Goal: Task Accomplishment & Management: Complete application form

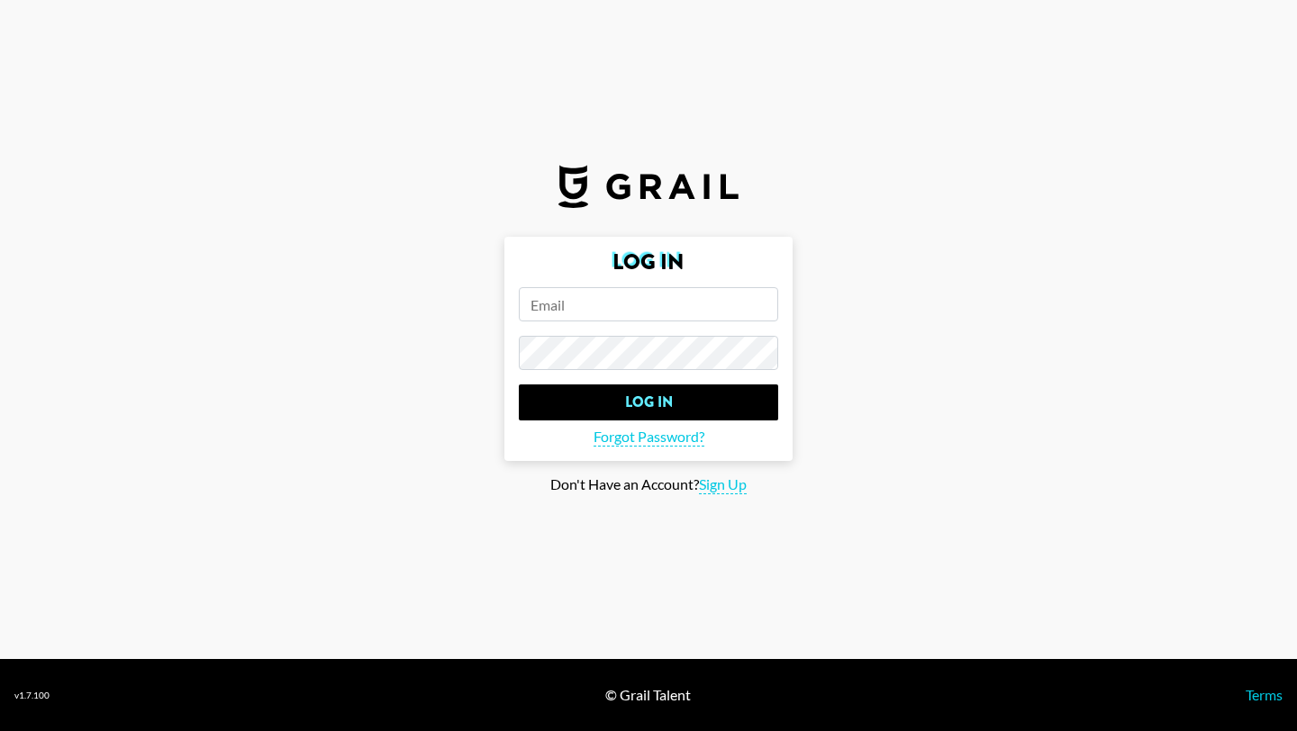
click at [665, 302] on input "email" at bounding box center [648, 304] width 259 height 34
type input "[EMAIL_ADDRESS][PERSON_NAME][DOMAIN_NAME]"
click at [519, 385] on input "Log In" at bounding box center [648, 403] width 259 height 36
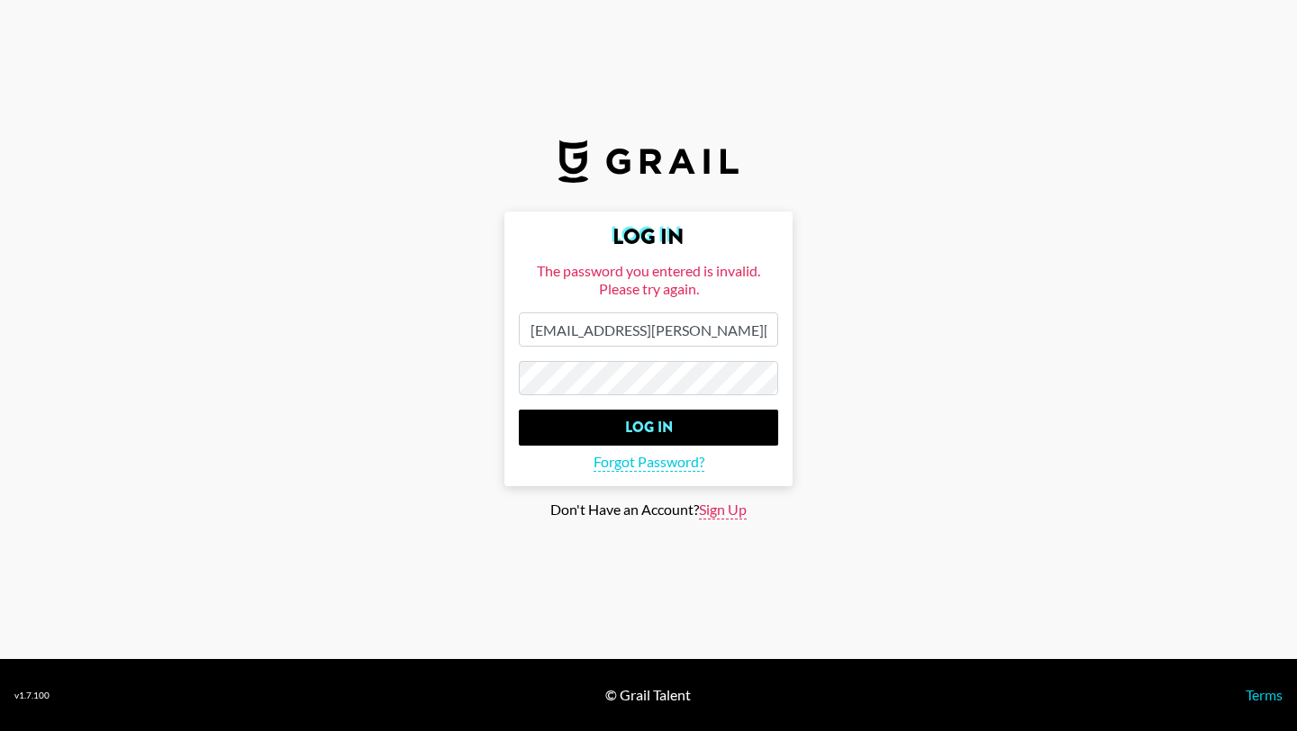
click at [714, 514] on span "Sign Up" at bounding box center [723, 510] width 48 height 19
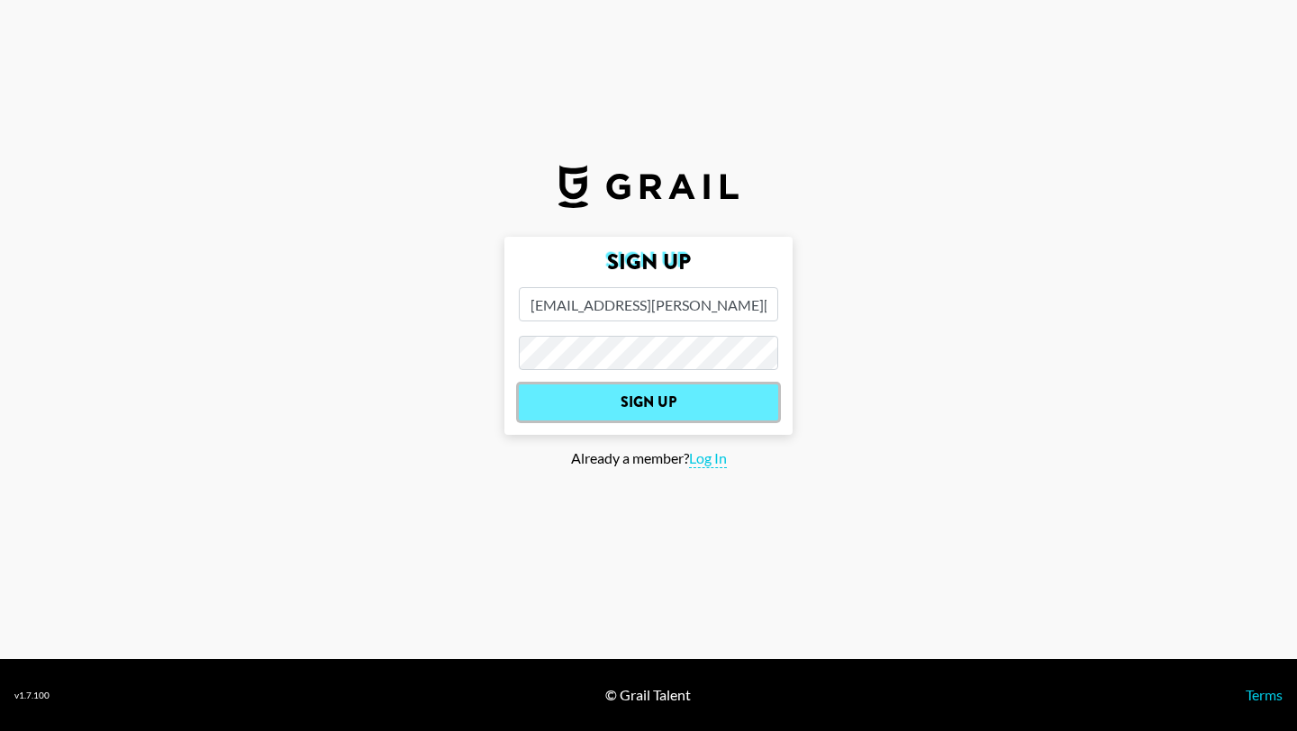
click at [624, 403] on input "Sign Up" at bounding box center [648, 403] width 259 height 36
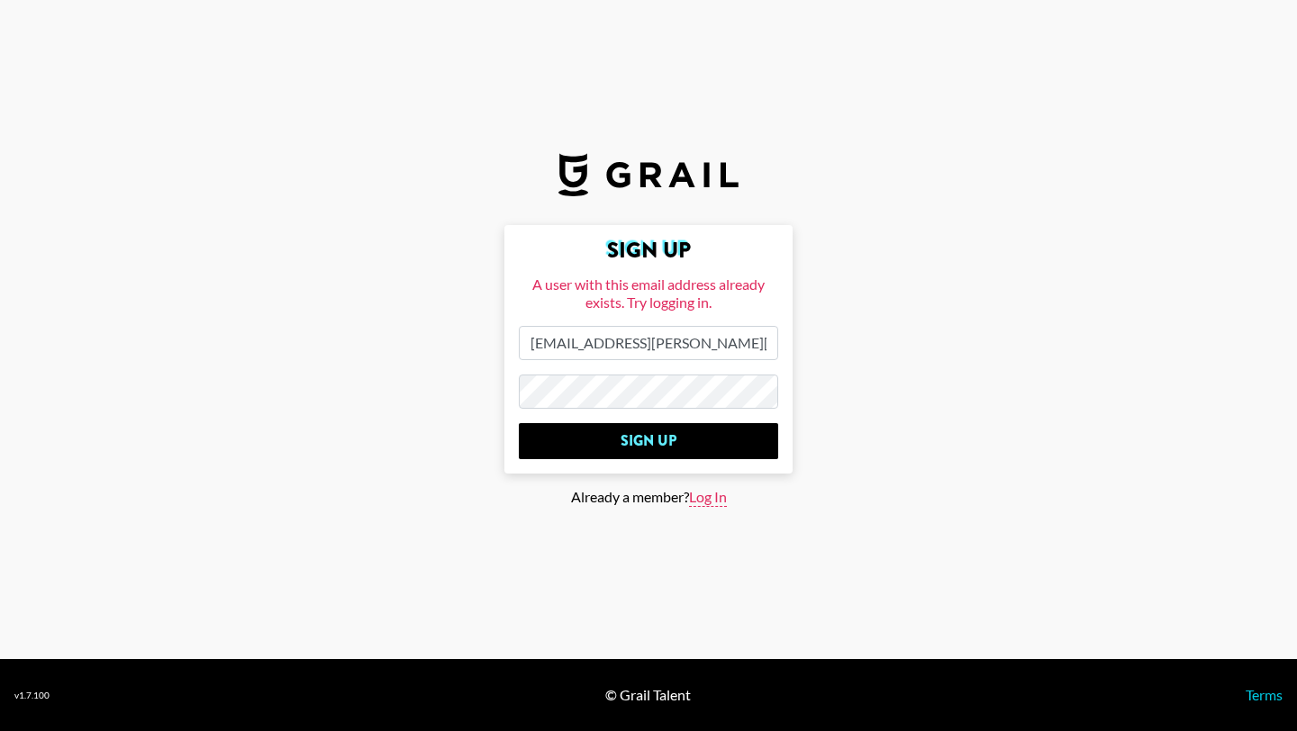
click at [698, 493] on span "Log In" at bounding box center [708, 497] width 38 height 19
type input "Log In"
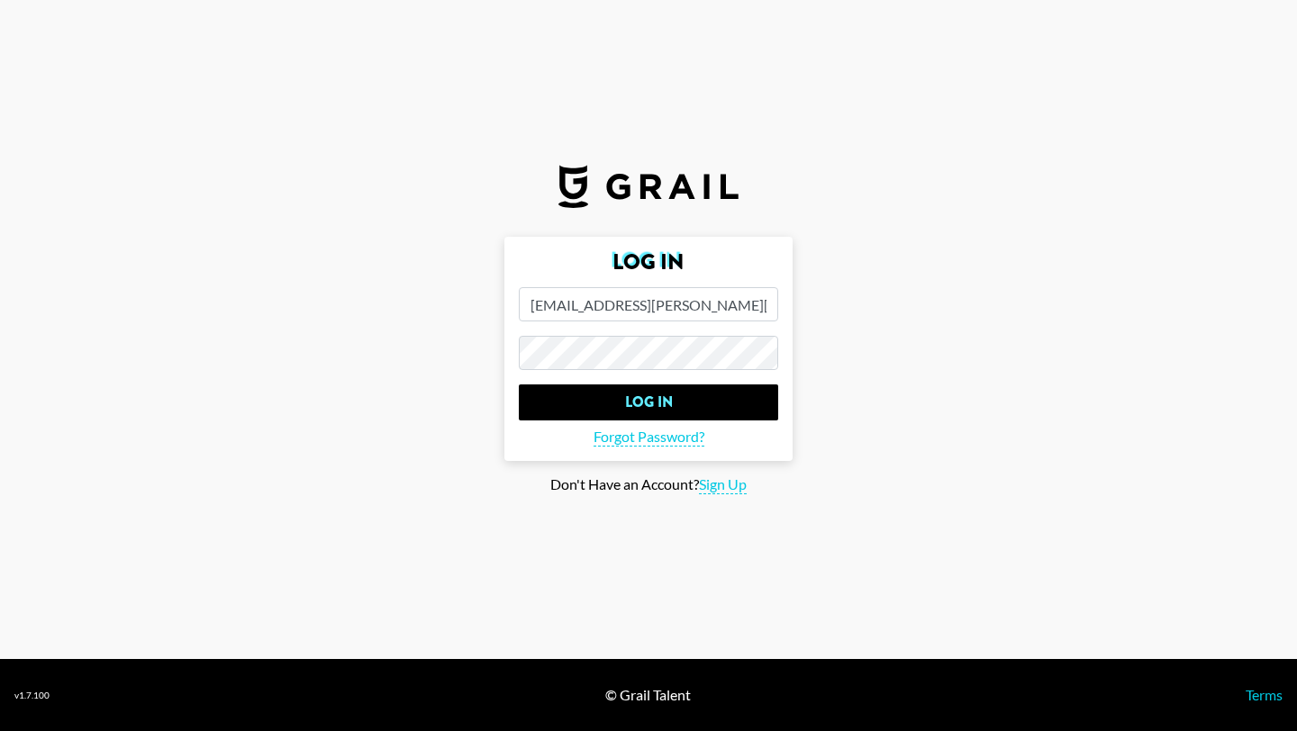
click at [519, 385] on input "Log In" at bounding box center [648, 403] width 259 height 36
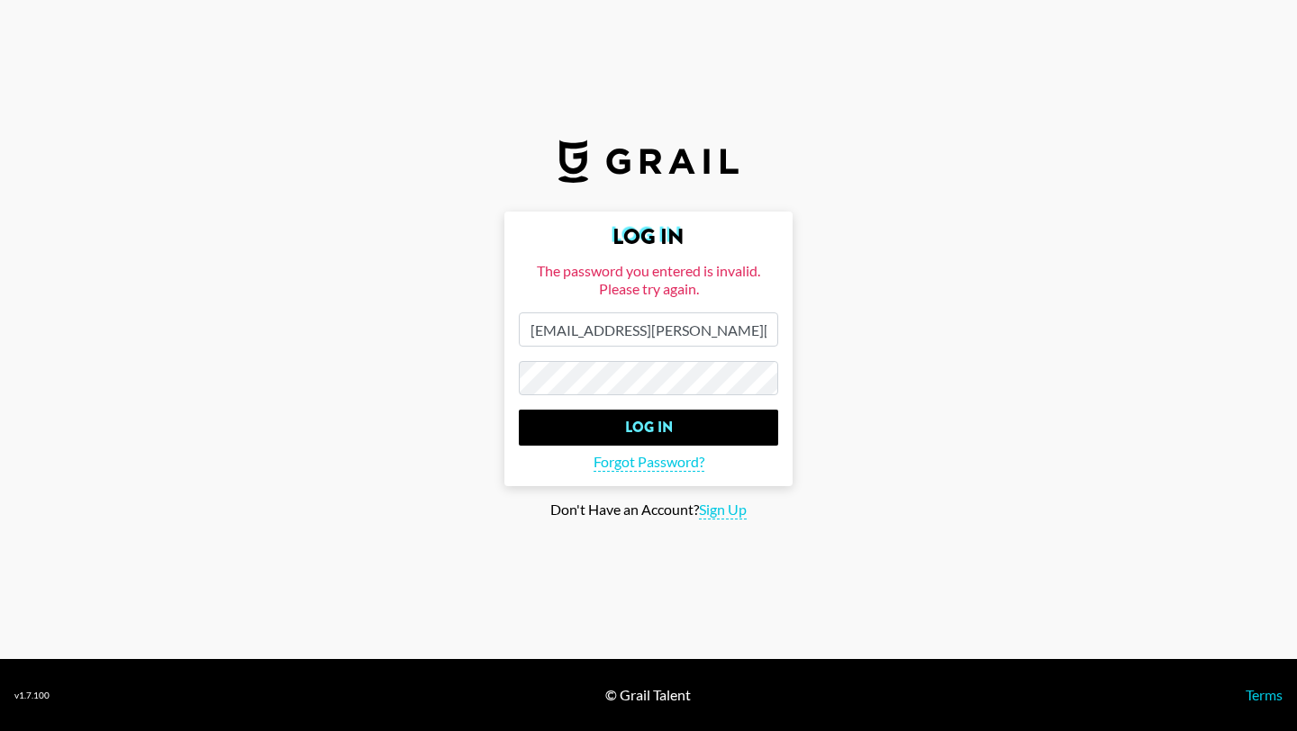
click at [519, 410] on input "Log In" at bounding box center [648, 428] width 259 height 36
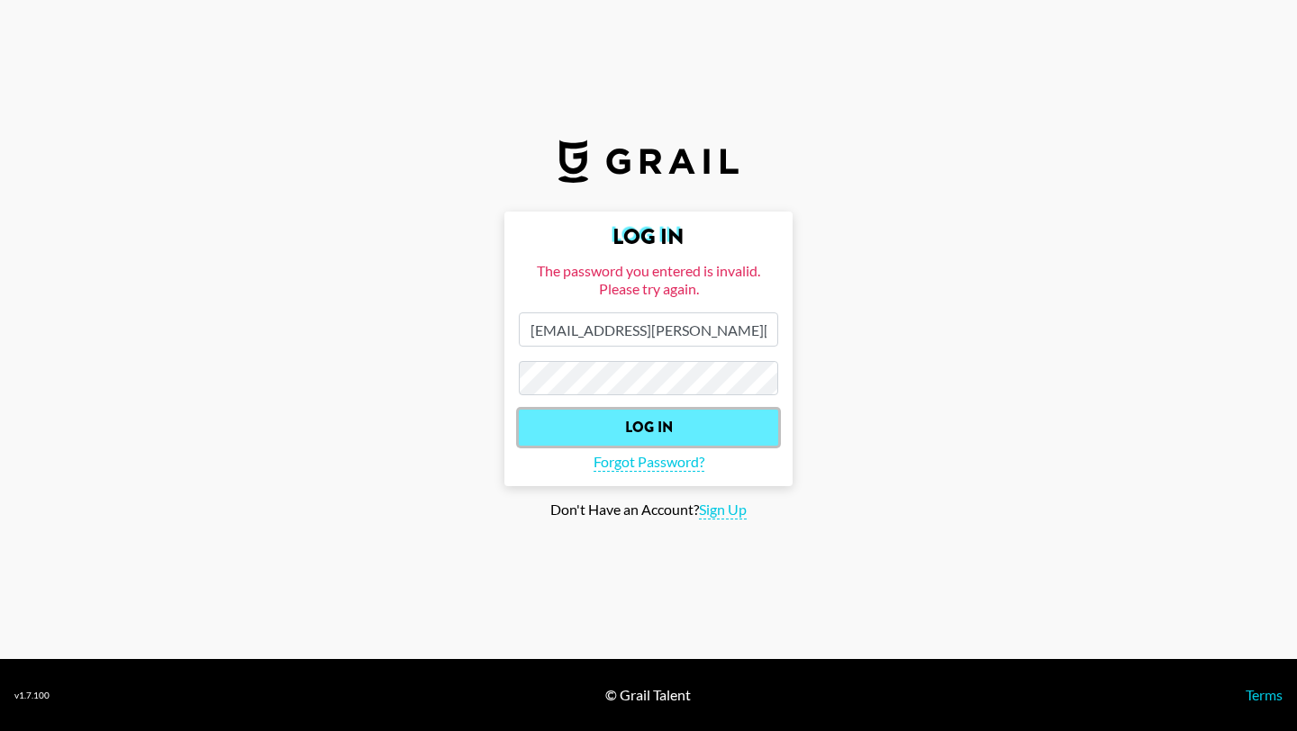
click at [677, 430] on input "Log In" at bounding box center [648, 428] width 259 height 36
click at [675, 423] on input "Log In" at bounding box center [648, 428] width 259 height 36
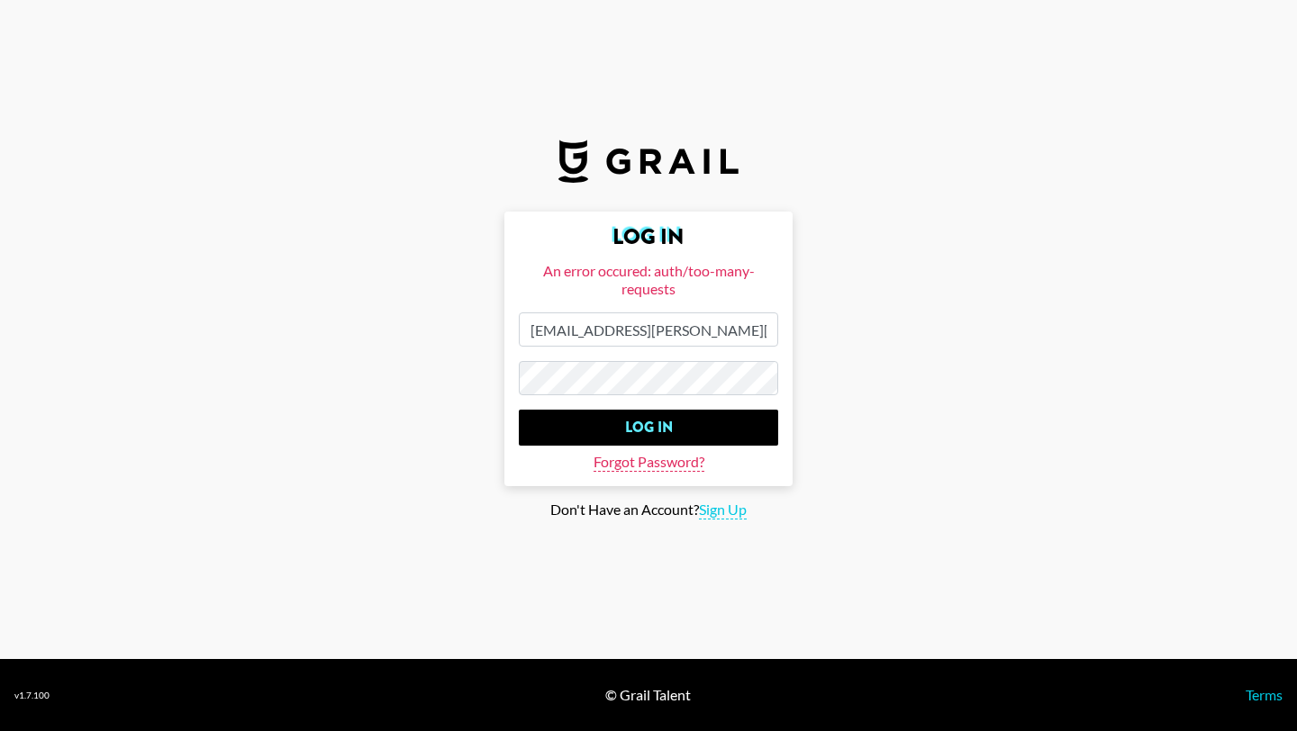
click at [674, 461] on span "Forgot Password?" at bounding box center [648, 462] width 111 height 19
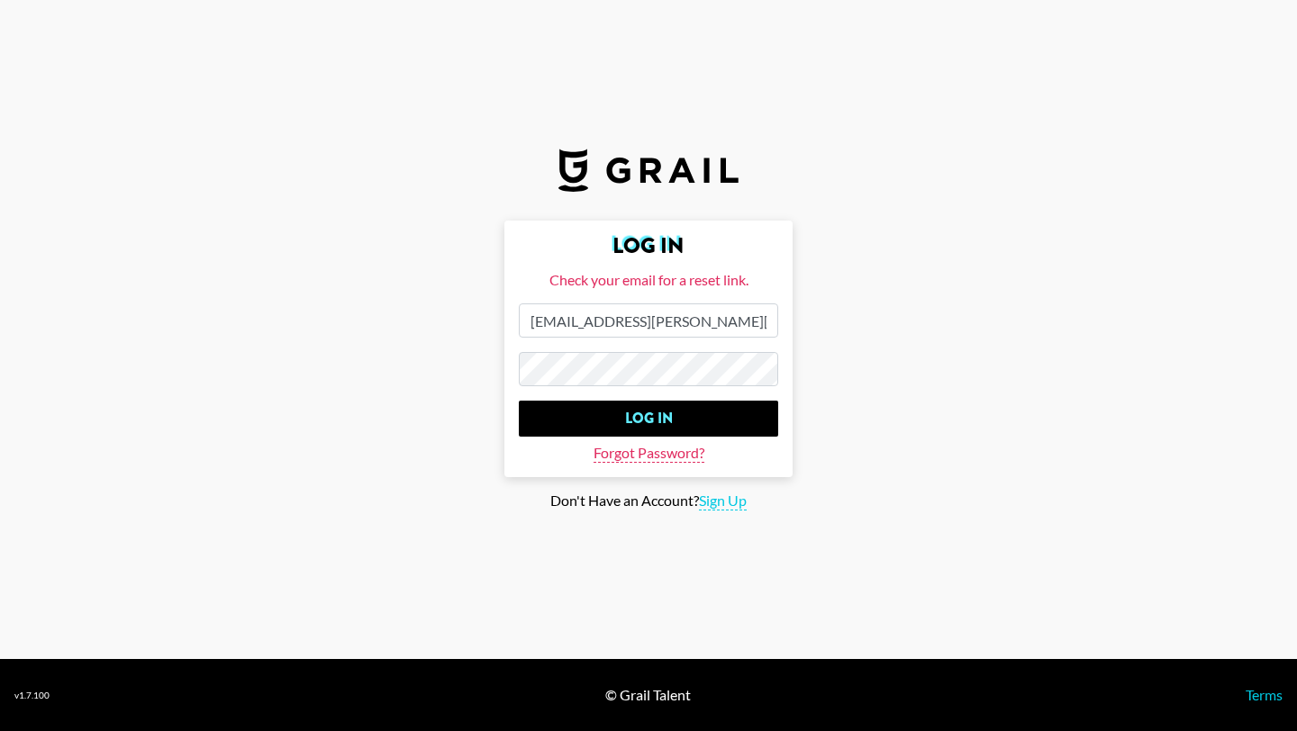
click at [653, 449] on span "Forgot Password?" at bounding box center [648, 453] width 111 height 19
click at [671, 579] on section "Log In Check your email for a reset link. [PERSON_NAME][EMAIL_ADDRESS][PERSON_N…" at bounding box center [648, 329] width 1297 height 659
click at [853, 448] on main "Log In Check your email for a reset link. christian.melendez@grail-talent.com L…" at bounding box center [648, 366] width 1268 height 290
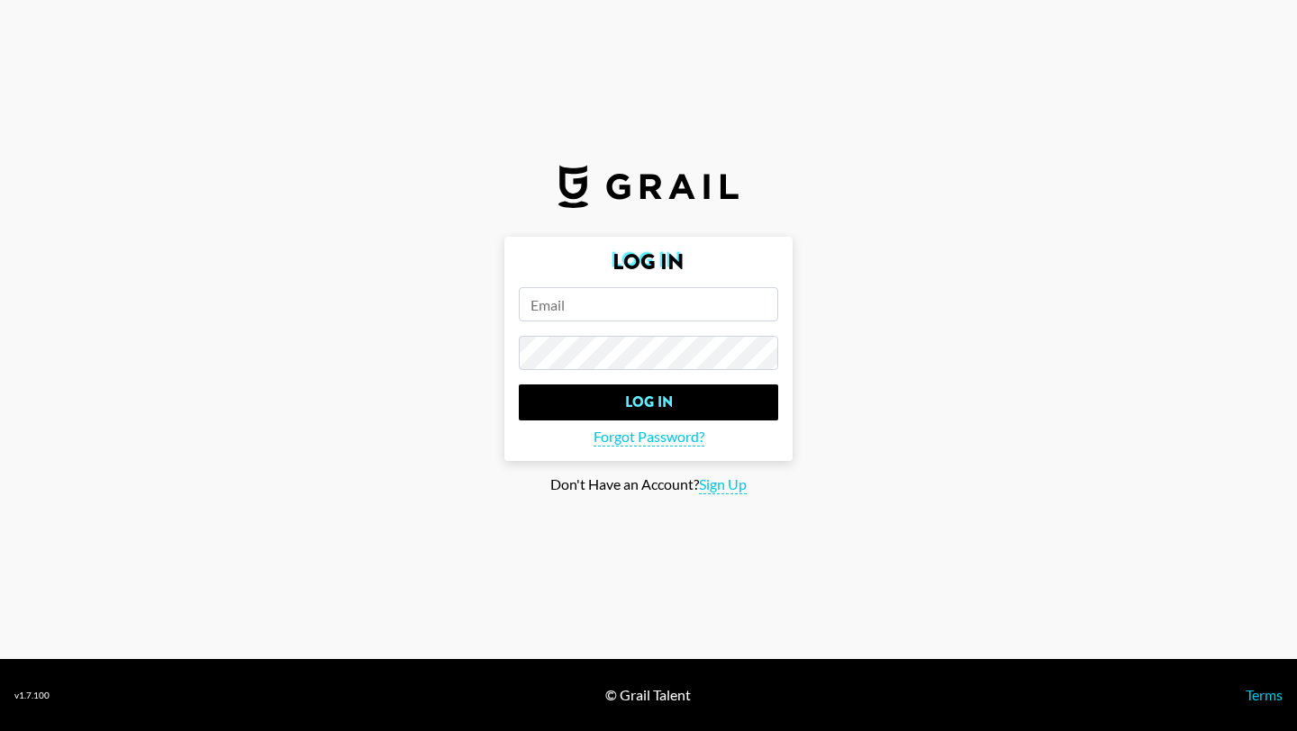
type input "[EMAIL_ADDRESS][PERSON_NAME][DOMAIN_NAME]"
click at [975, 257] on main "Log In [EMAIL_ADDRESS][PERSON_NAME][DOMAIN_NAME] Log In Forgot Password? Don't …" at bounding box center [648, 366] width 1268 height 258
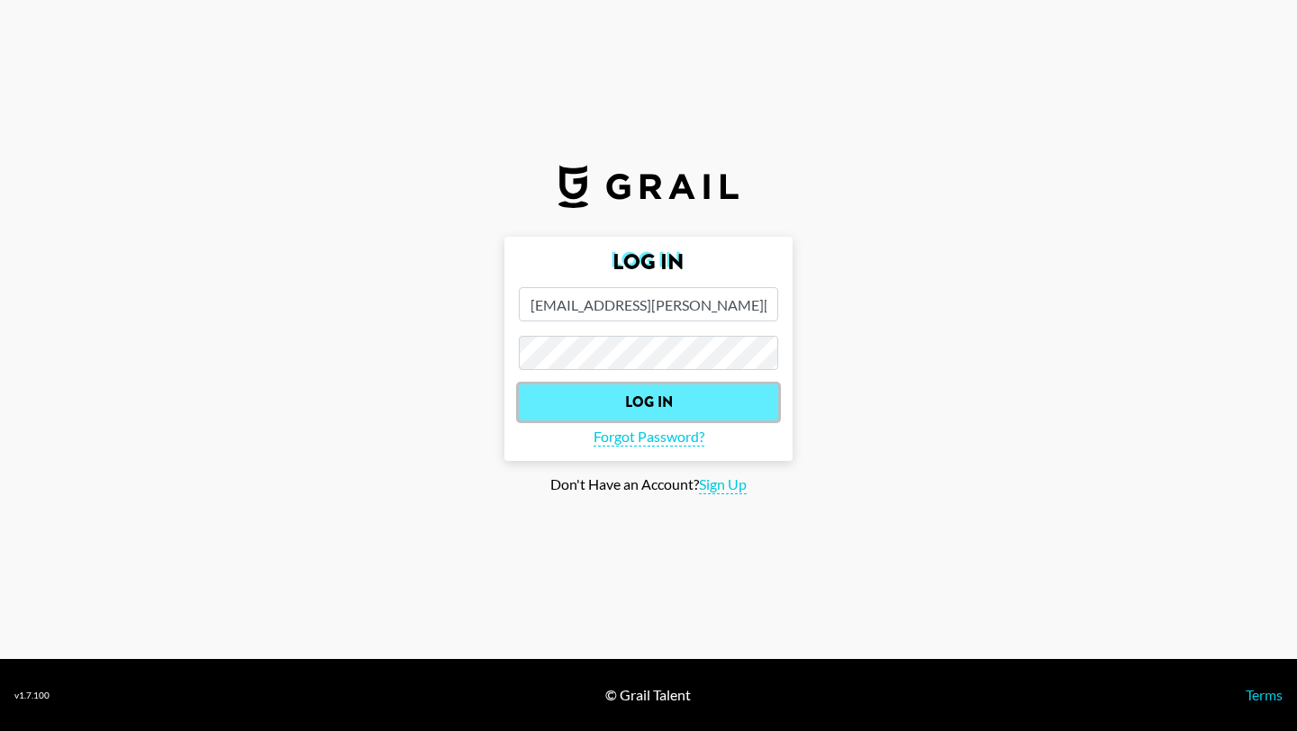
click at [691, 403] on input "Log In" at bounding box center [648, 403] width 259 height 36
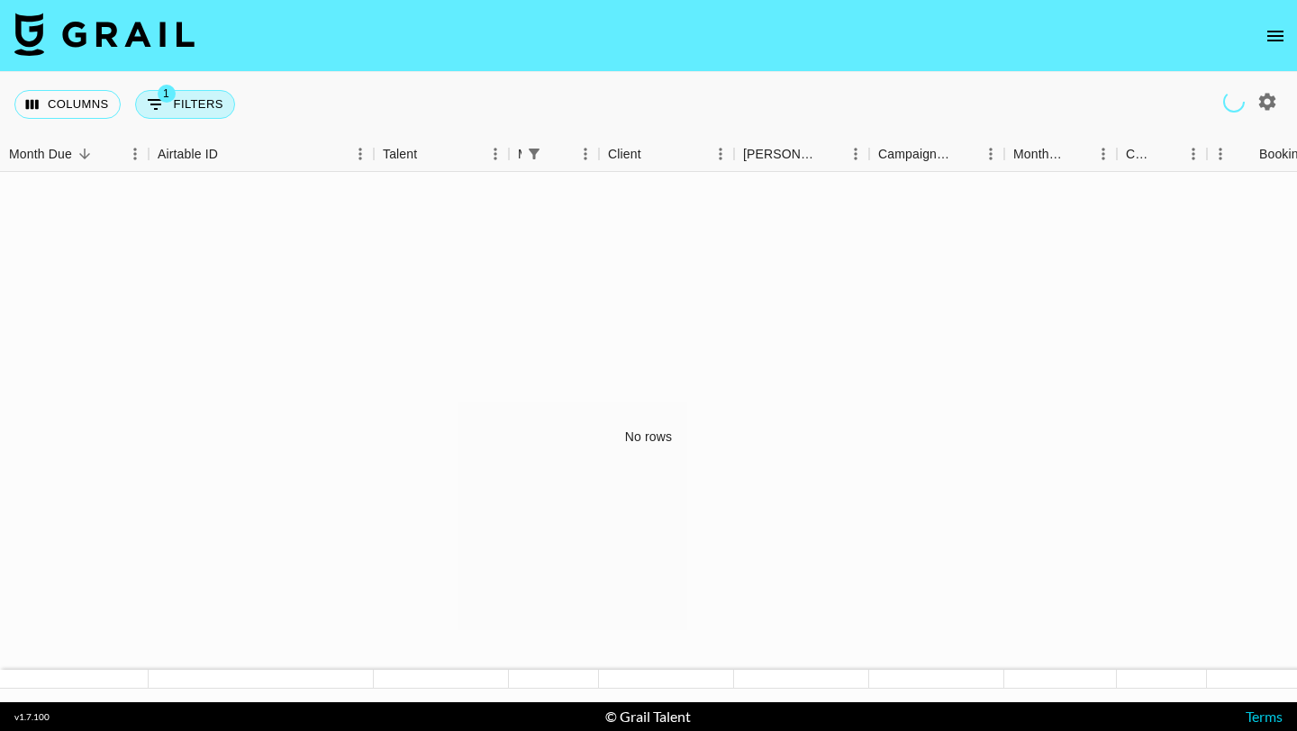
click at [180, 103] on button "1 Filters" at bounding box center [185, 104] width 100 height 29
select select "managerIds"
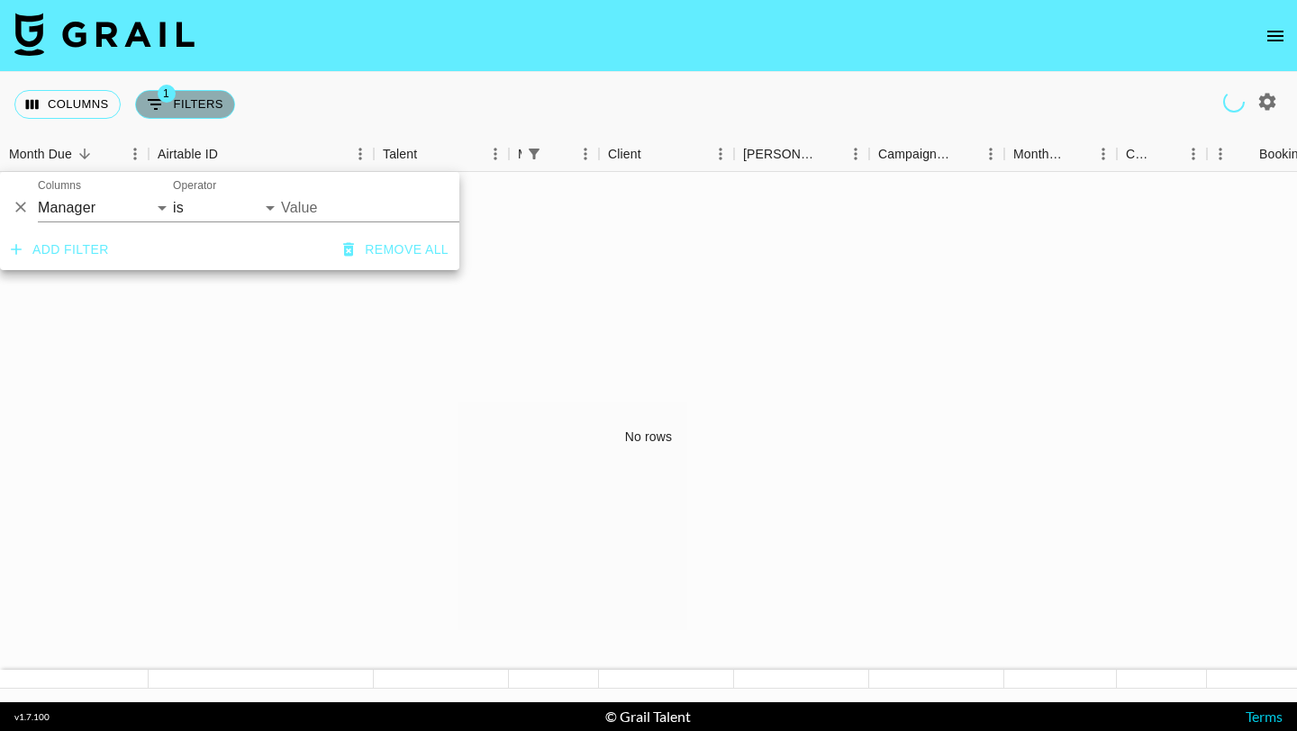
click at [180, 104] on button "1 Filters" at bounding box center [185, 104] width 100 height 29
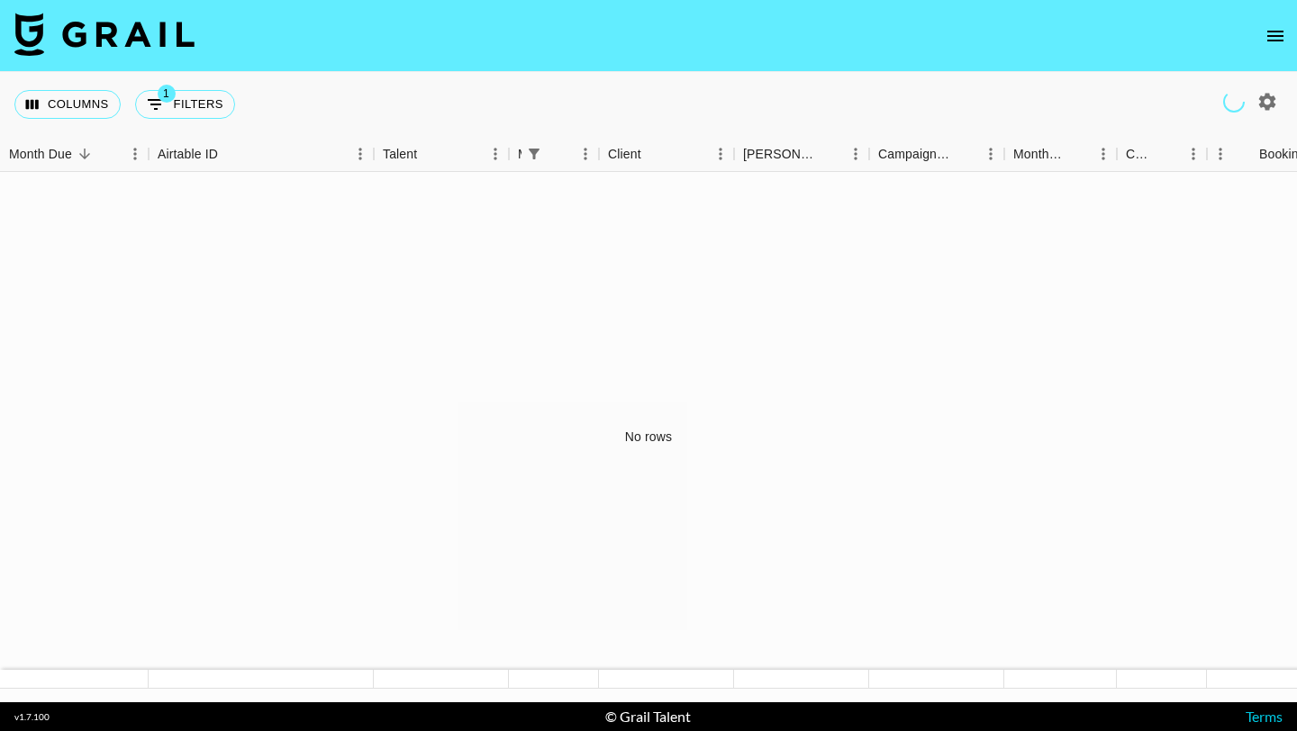
click at [308, 466] on div "No rows" at bounding box center [648, 437] width 1297 height 530
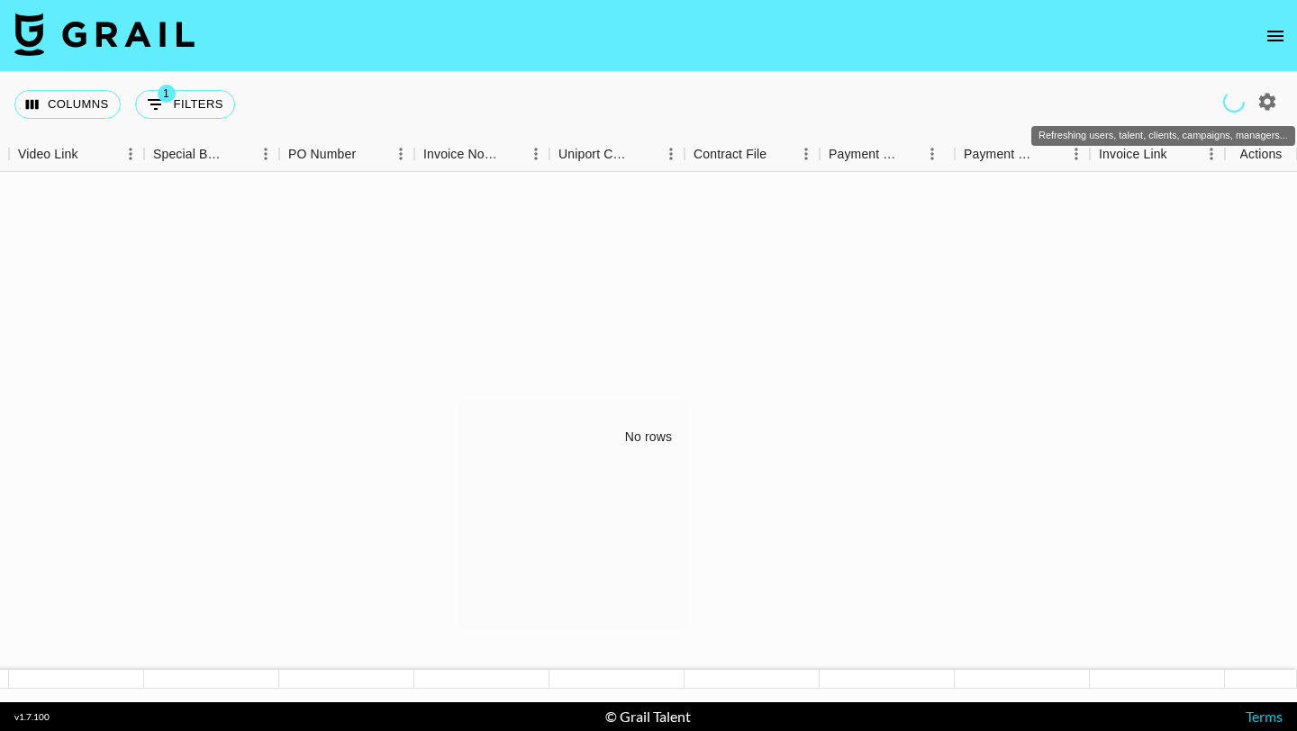
click at [1241, 95] on icon "Refreshing users, talent, clients, campaigns, managers..." at bounding box center [1233, 101] width 23 height 23
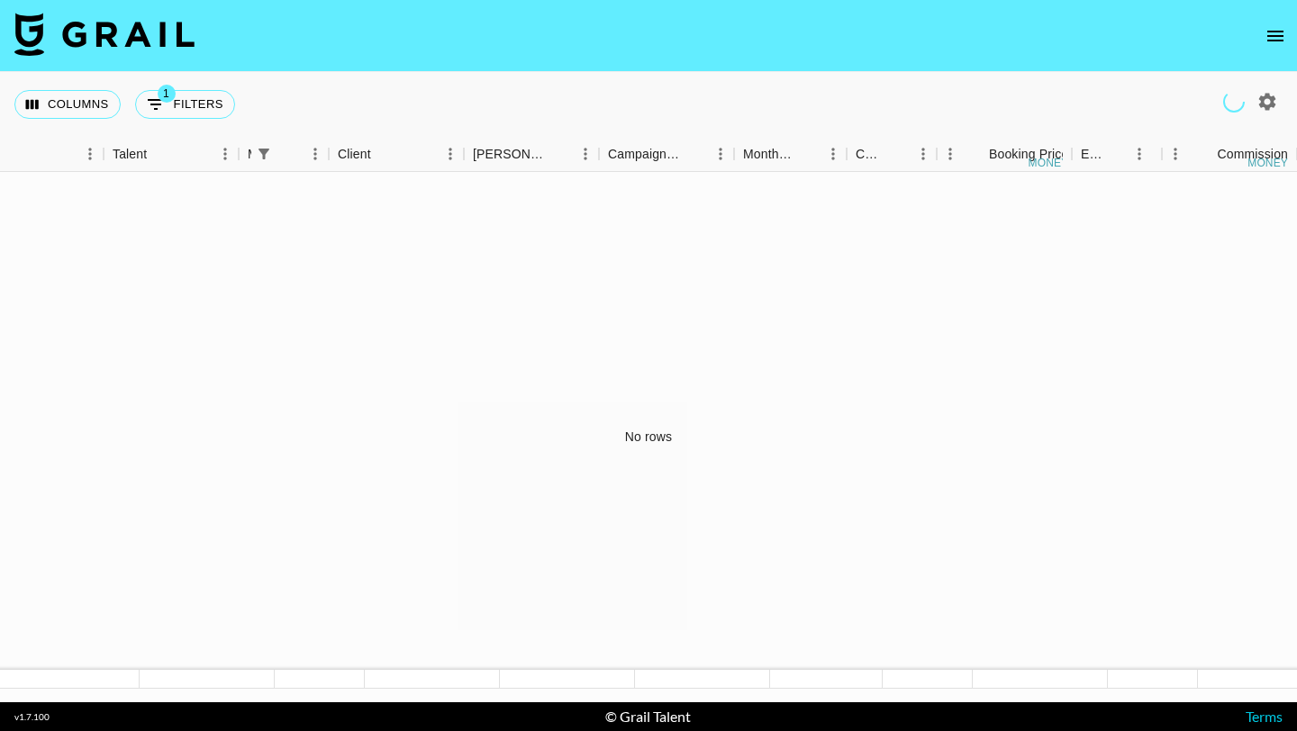
scroll to position [0, 0]
click at [833, 675] on div at bounding box center [801, 679] width 135 height 19
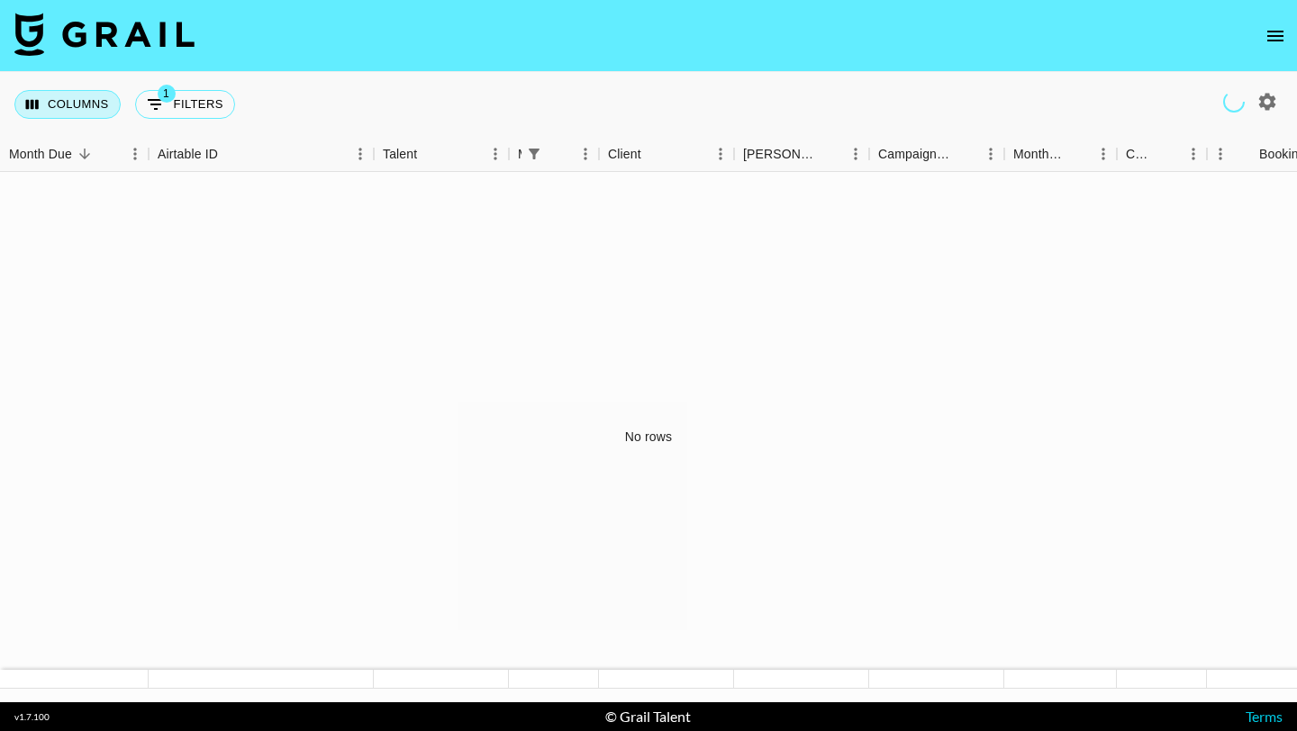
click at [59, 104] on button "Columns" at bounding box center [67, 104] width 106 height 29
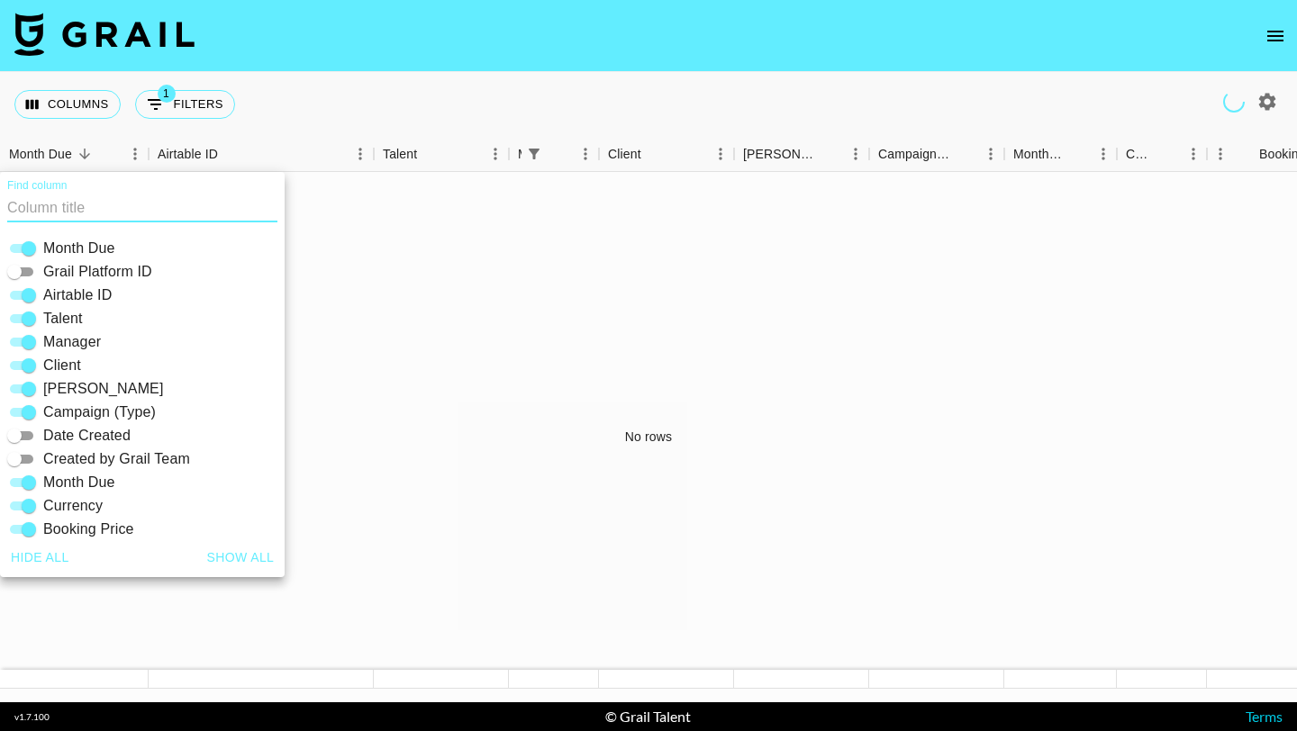
click at [250, 557] on button "Show all" at bounding box center [241, 557] width 82 height 33
checkbox input "true"
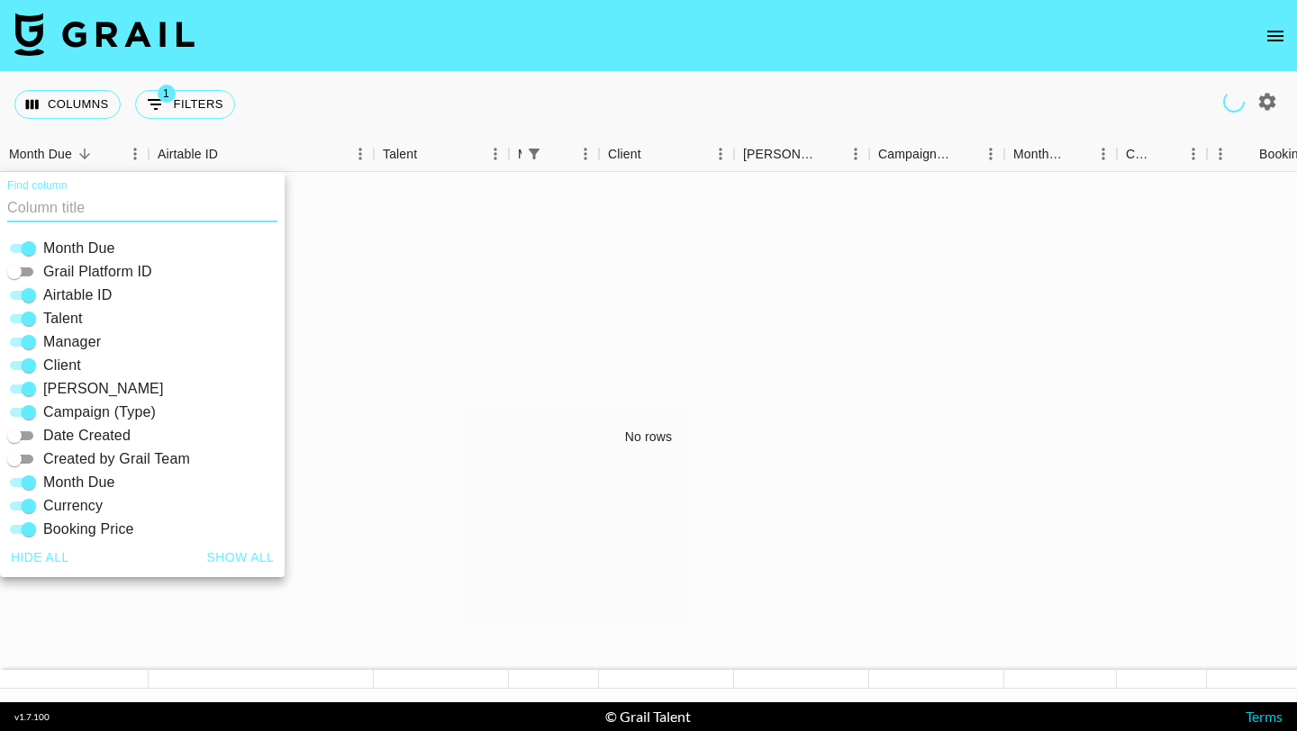
checkbox input "true"
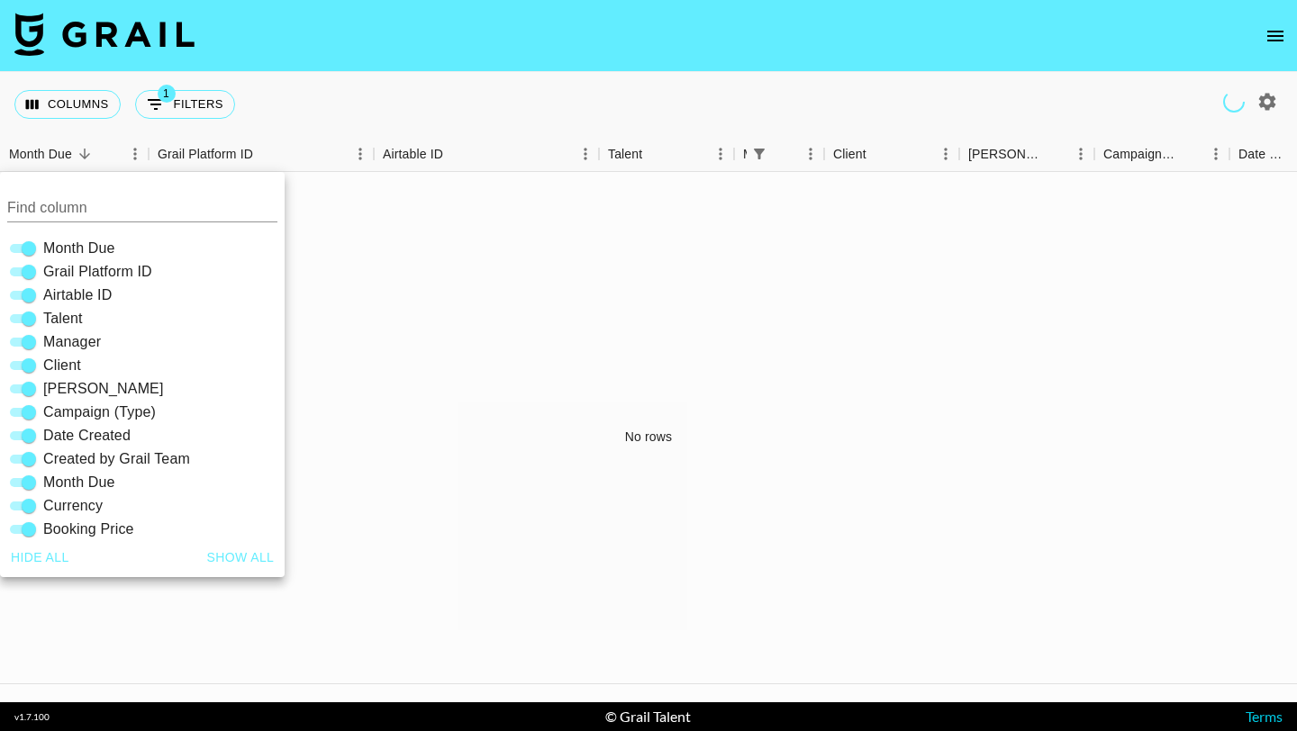
click at [439, 492] on div "No rows" at bounding box center [648, 437] width 1297 height 530
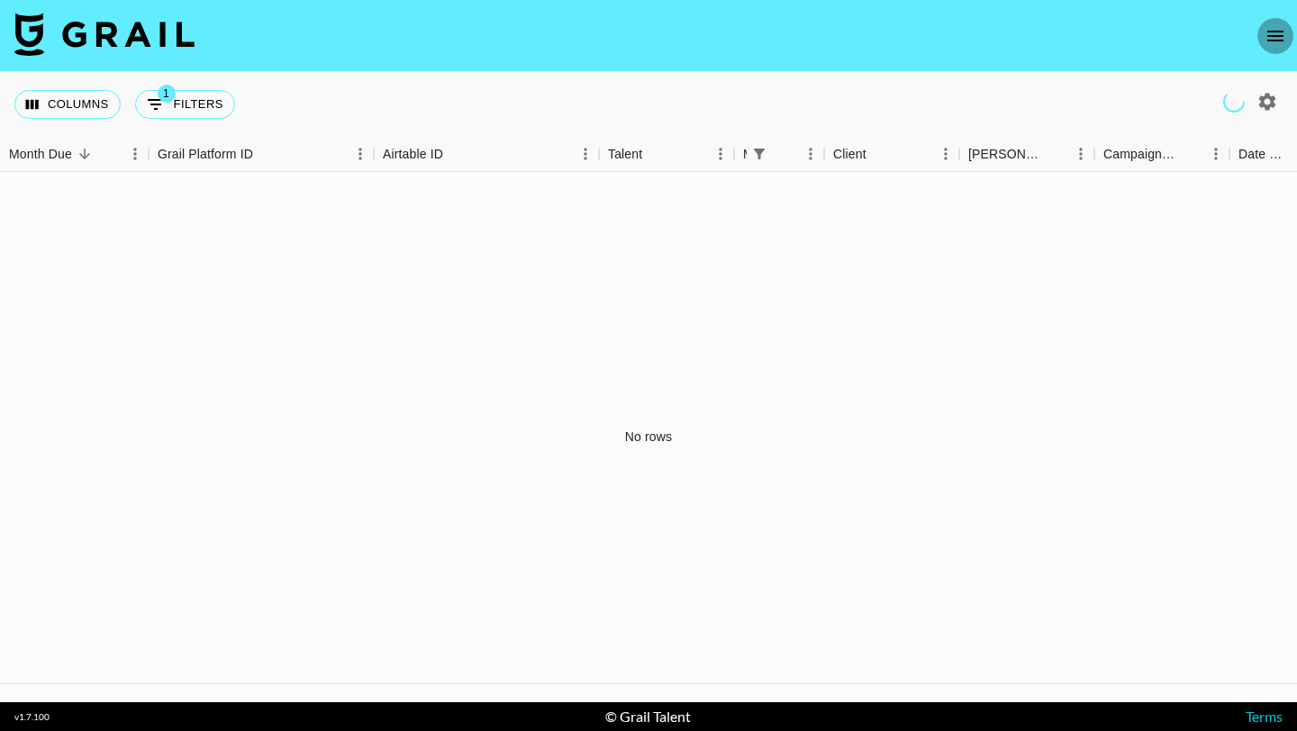
click at [1292, 31] on button "open drawer" at bounding box center [1275, 36] width 36 height 36
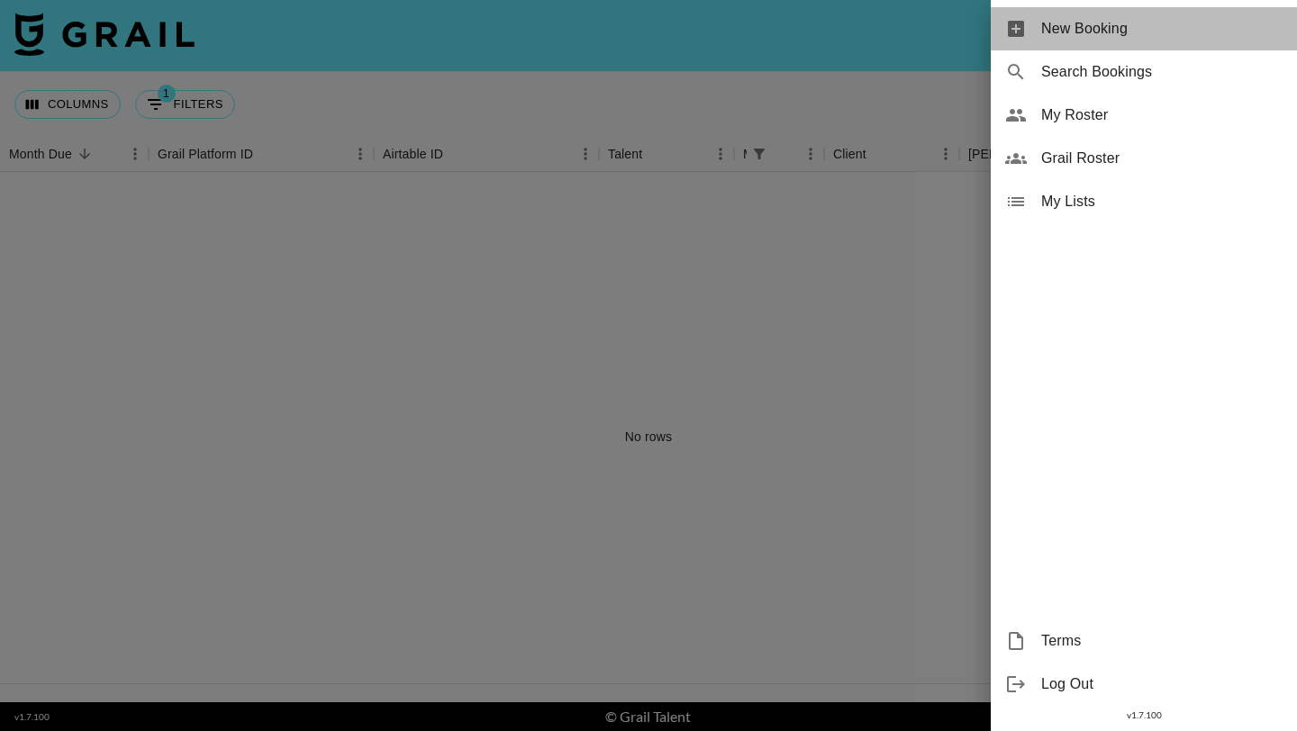
click at [1269, 34] on span "New Booking" at bounding box center [1161, 29] width 241 height 22
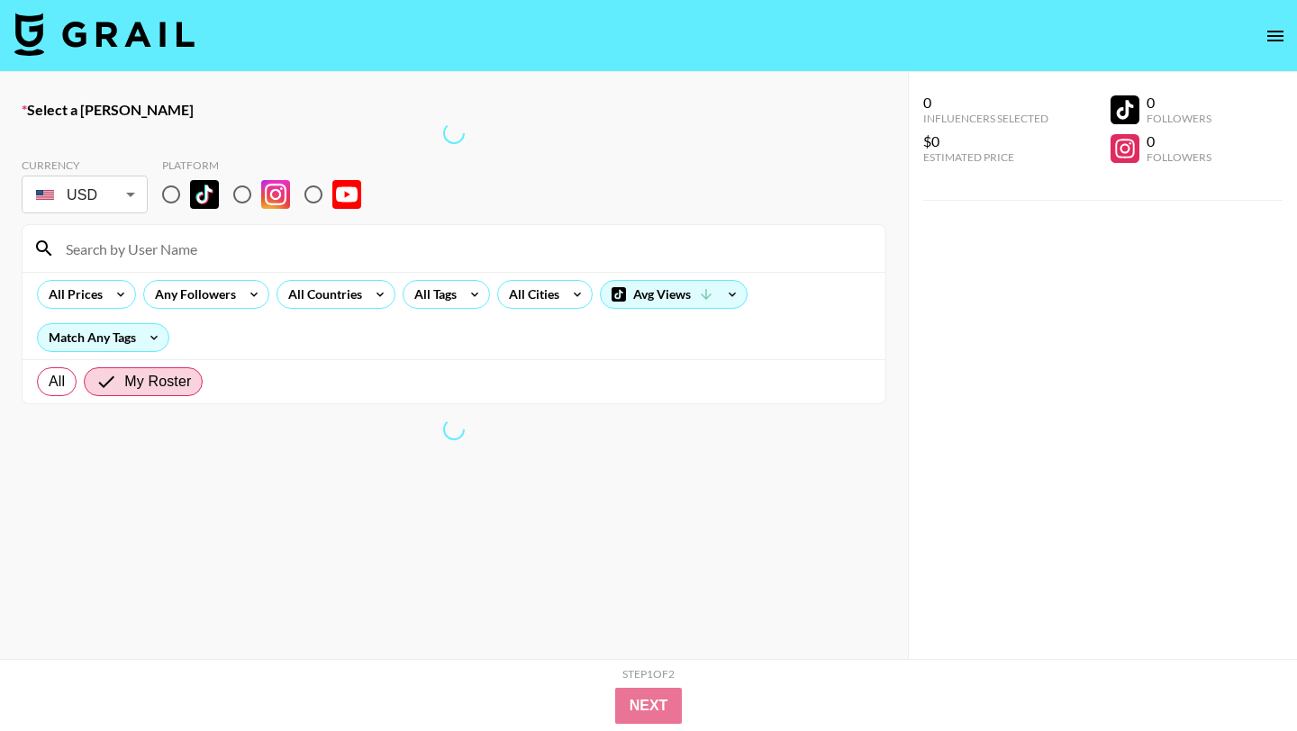
click at [1255, 29] on nav at bounding box center [648, 36] width 1297 height 72
